Goal: Use online tool/utility: Utilize a website feature to perform a specific function

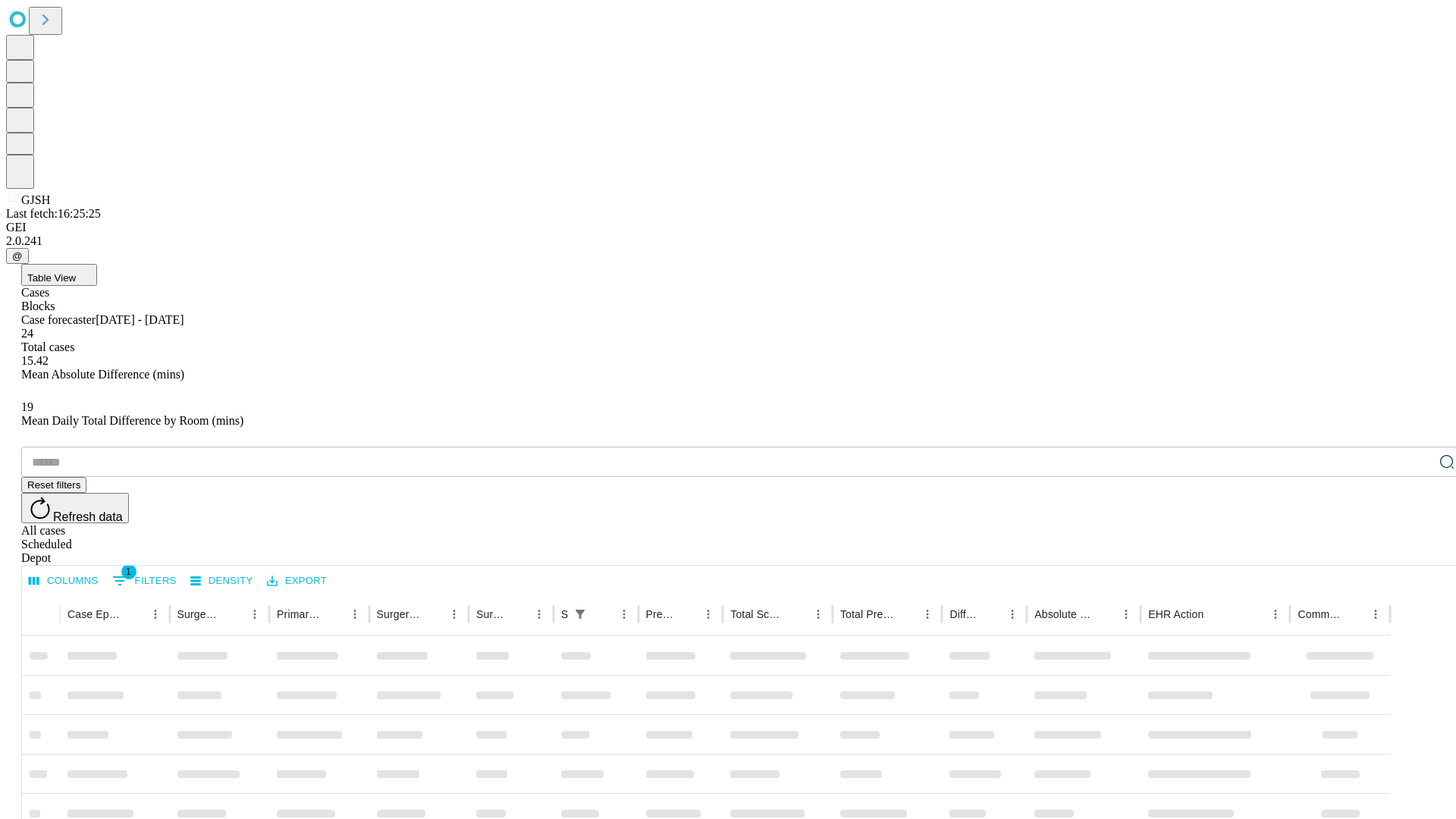
click at [76, 272] on span "Table View" at bounding box center [51, 277] width 48 height 12
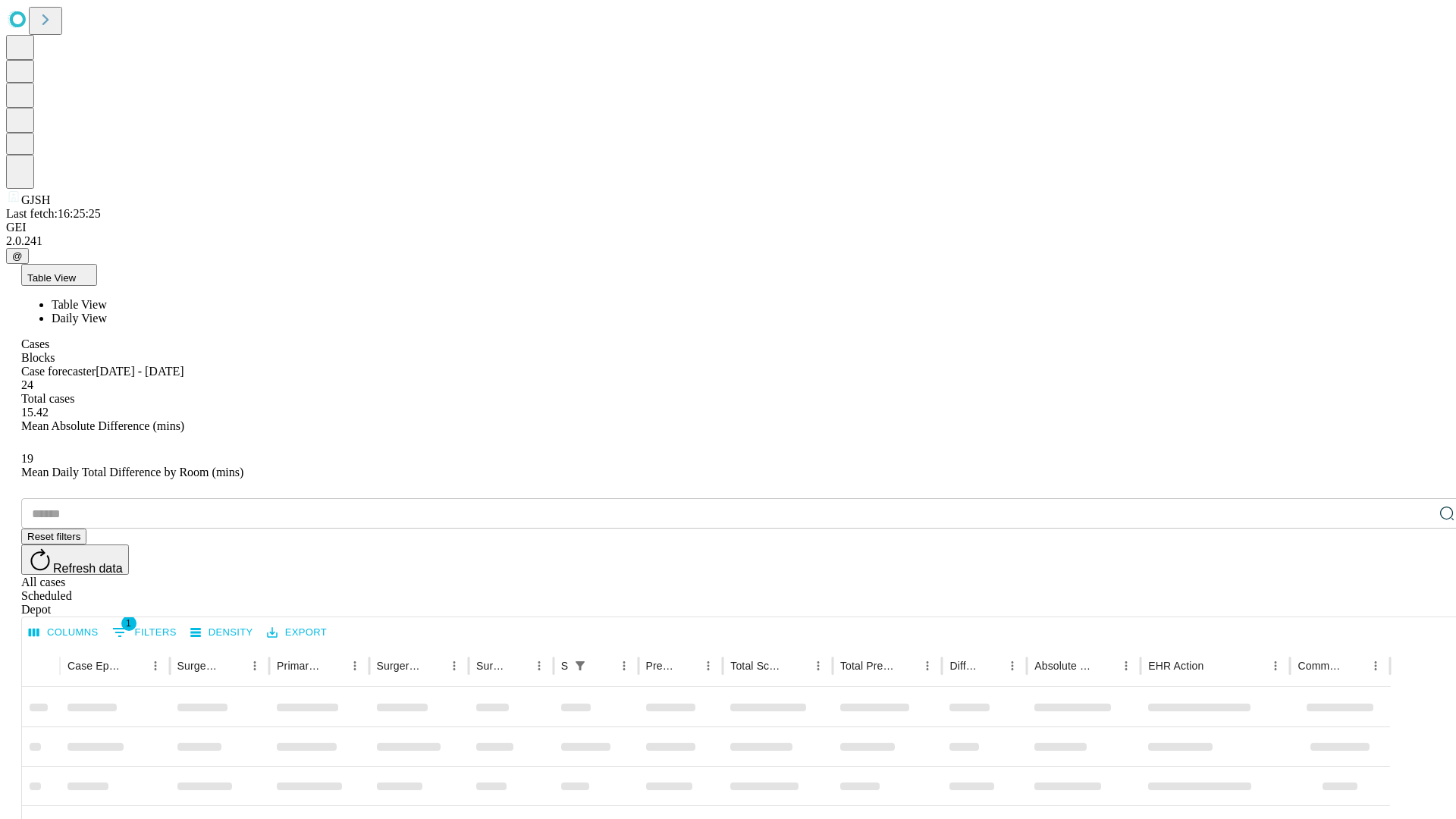
click at [107, 312] on span "Daily View" at bounding box center [79, 318] width 55 height 13
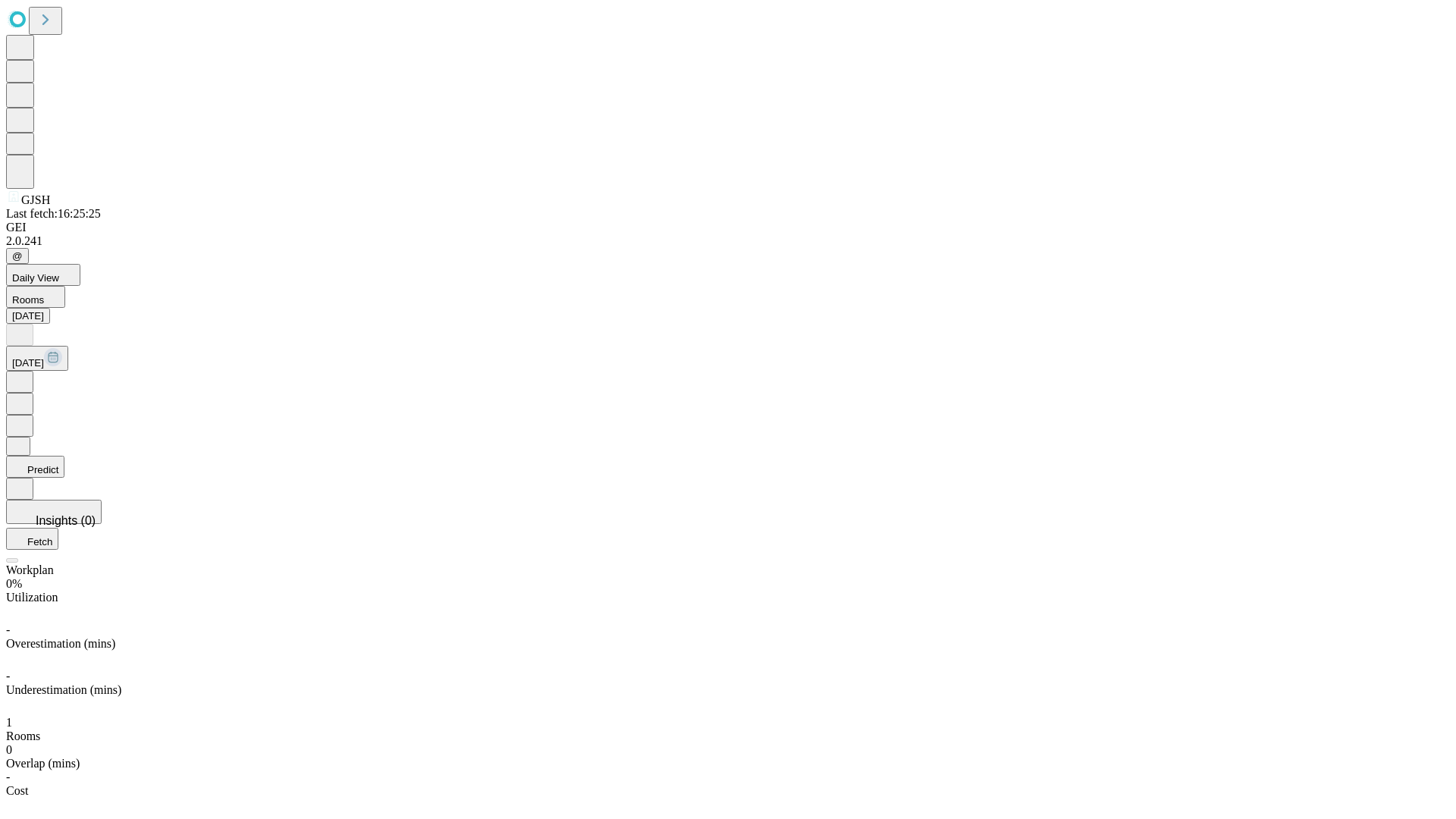
click at [65, 456] on button "Predict" at bounding box center [35, 467] width 58 height 22
